Goal: Find specific fact: Find specific fact

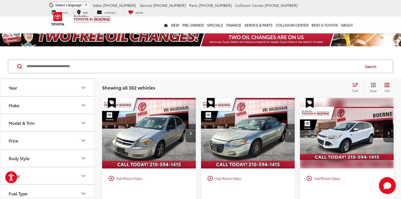
click at [105, 66] on input "Search by Make, Model, or Keyword" at bounding box center [193, 66] width 334 height 13
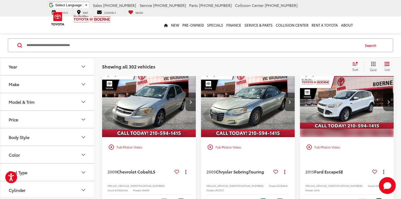
scroll to position [21, 0]
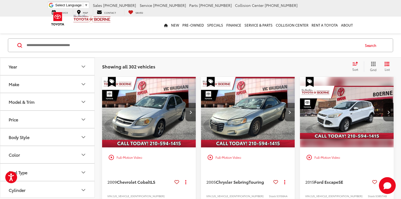
click at [291, 113] on button "Next image" at bounding box center [289, 112] width 11 height 18
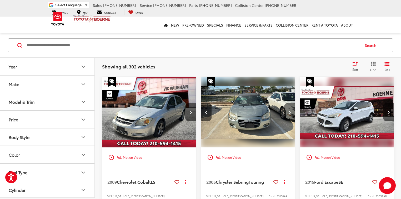
click at [291, 113] on button "Next image" at bounding box center [289, 112] width 11 height 18
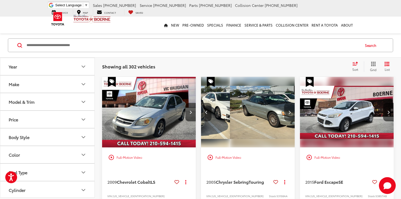
scroll to position [0, 189]
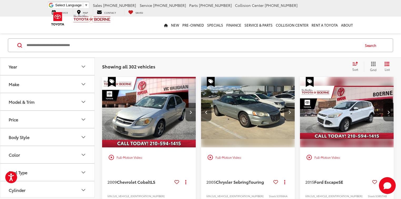
click at [291, 113] on button "Next image" at bounding box center [289, 112] width 11 height 18
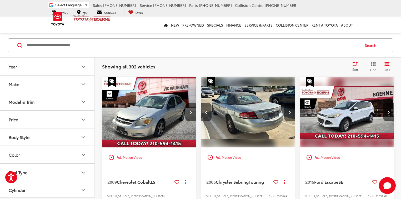
click at [291, 113] on button "Next image" at bounding box center [289, 112] width 11 height 18
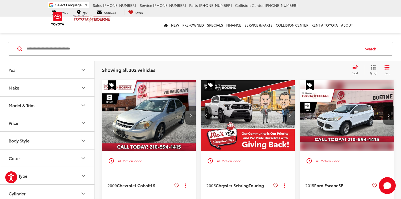
scroll to position [0, 0]
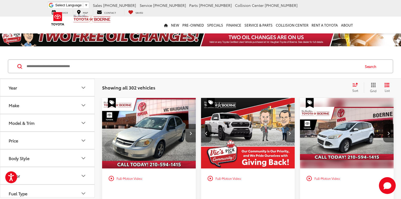
click at [287, 132] on button "Next image" at bounding box center [289, 133] width 11 height 18
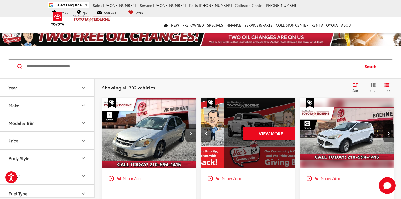
scroll to position [0, 472]
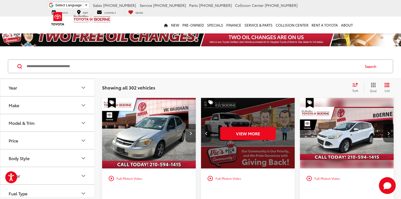
click at [205, 134] on icon "Previous image" at bounding box center [206, 133] width 2 height 4
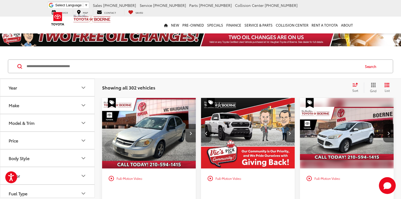
click at [205, 134] on icon "Previous image" at bounding box center [206, 133] width 2 height 4
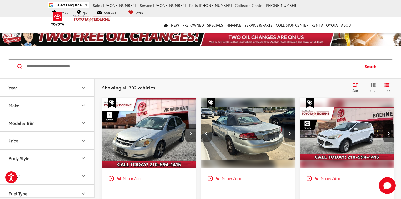
click at [205, 134] on icon "Previous image" at bounding box center [206, 133] width 2 height 4
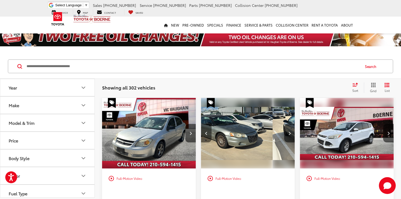
scroll to position [0, 189]
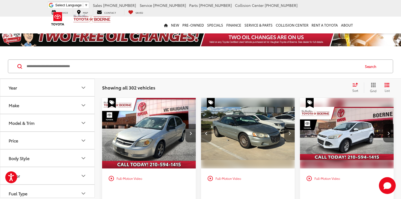
click at [205, 134] on icon "Previous image" at bounding box center [206, 133] width 2 height 4
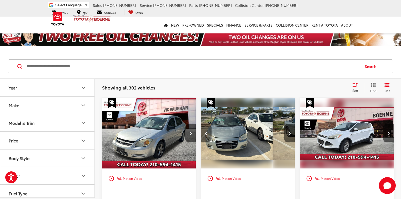
scroll to position [0, 94]
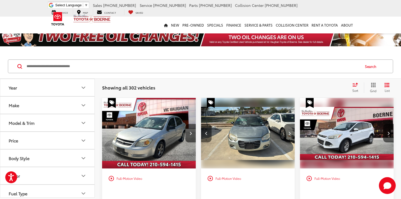
click at [205, 134] on icon "Previous image" at bounding box center [206, 133] width 2 height 4
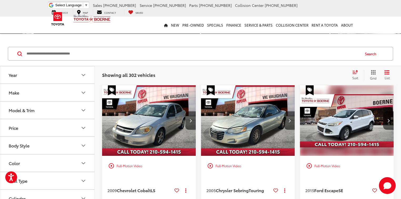
scroll to position [42, 0]
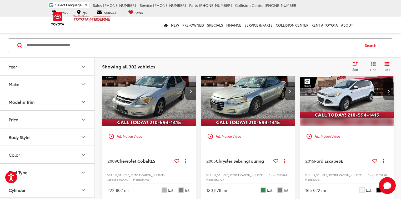
click at [276, 175] on span "53158AA" at bounding box center [281, 175] width 11 height 4
copy span "53158AA"
